Goal: Task Accomplishment & Management: Manage account settings

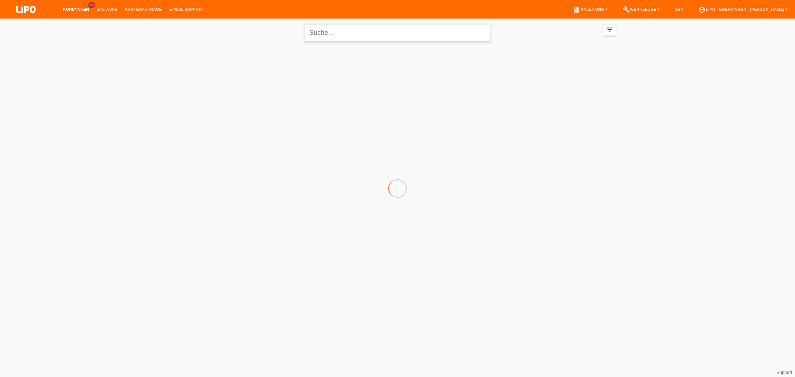
click at [337, 30] on input "text" at bounding box center [397, 32] width 185 height 17
type input "berisha"
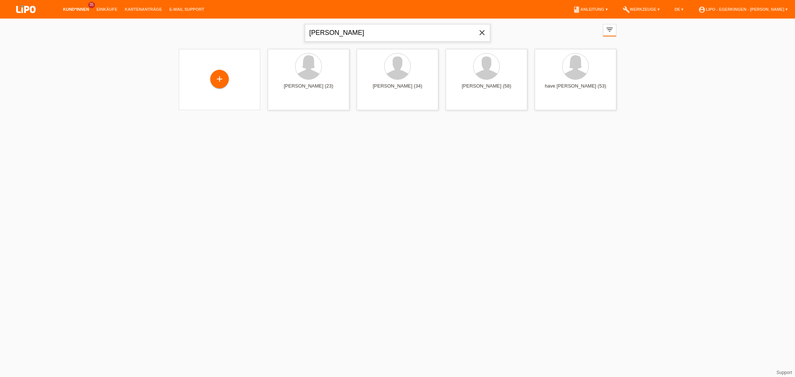
drag, startPoint x: 339, startPoint y: 32, endPoint x: 239, endPoint y: 24, distance: 100.5
click at [305, 24] on input "berisha" at bounding box center [397, 32] width 185 height 17
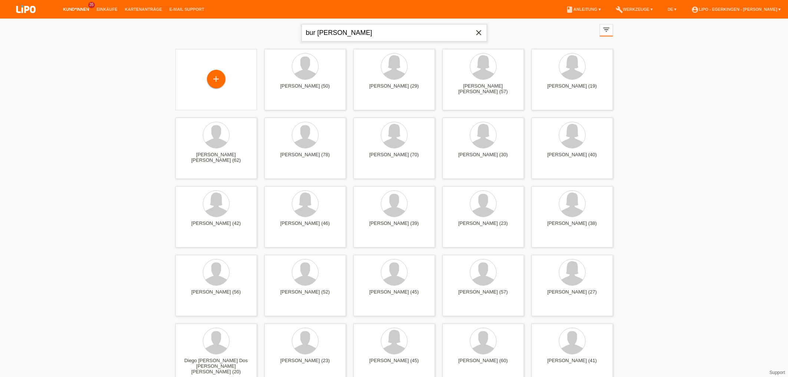
type input "bur Melanie"
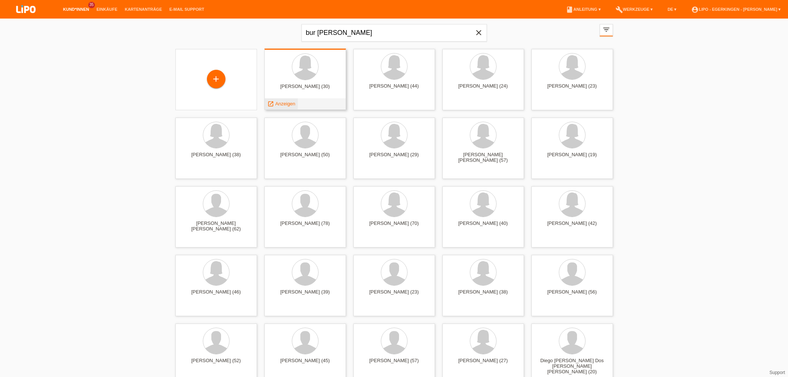
click at [289, 105] on span "Anzeigen" at bounding box center [285, 104] width 20 height 6
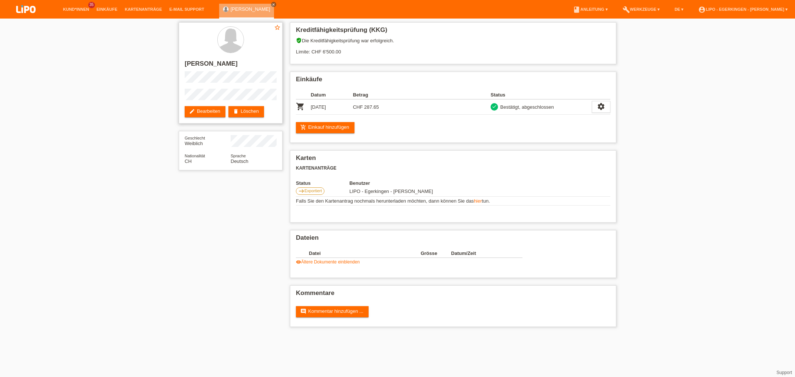
click at [205, 120] on div "star_border Melanie Martina Bur edit Bearbeiten delete Löschen" at bounding box center [231, 72] width 104 height 101
click at [211, 109] on link "edit Bearbeiten" at bounding box center [205, 111] width 41 height 11
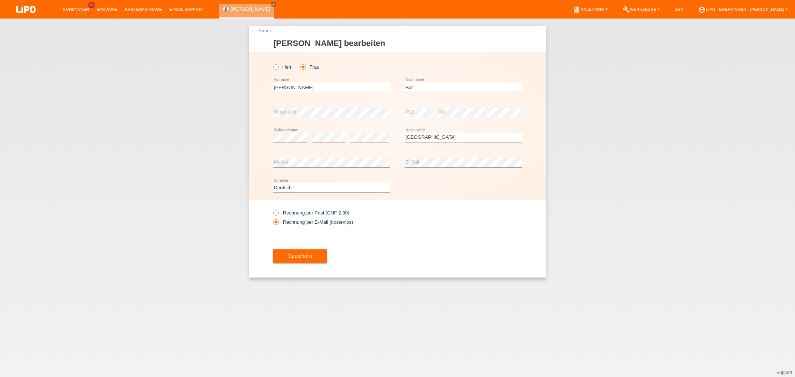
select select "CH"
click at [305, 256] on span "Speichern" at bounding box center [300, 256] width 24 height 6
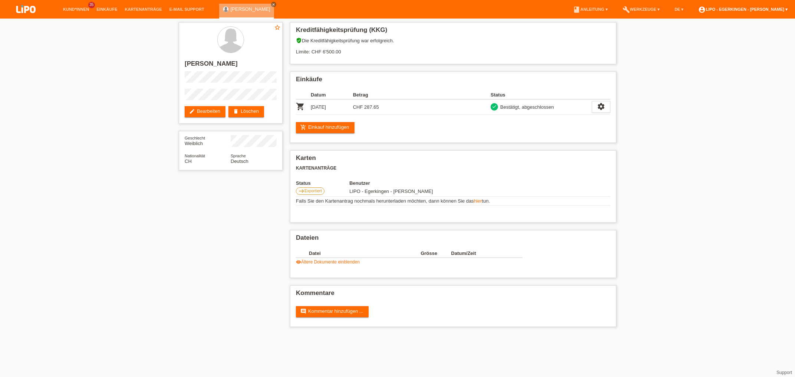
click at [766, 9] on link "account_circle LIPO - Egerkingen - Nadja Schiller ▾" at bounding box center [743, 9] width 97 height 4
click at [701, 46] on link "Logout" at bounding box center [699, 49] width 15 height 6
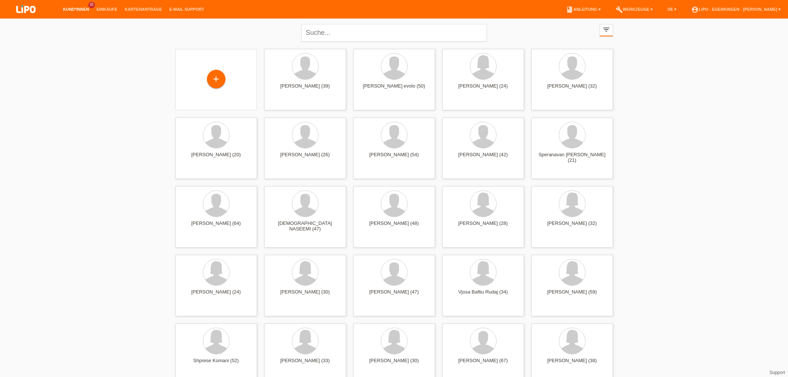
click at [756, 5] on li "account_circle LIPO - Egerkingen - [PERSON_NAME] ▾" at bounding box center [736, 9] width 97 height 19
click at [756, 10] on link "account_circle LIPO - Egerkingen - [PERSON_NAME] ▾" at bounding box center [736, 9] width 97 height 4
click at [700, 46] on link "Logout" at bounding box center [692, 49] width 15 height 6
